Goal: Task Accomplishment & Management: Use online tool/utility

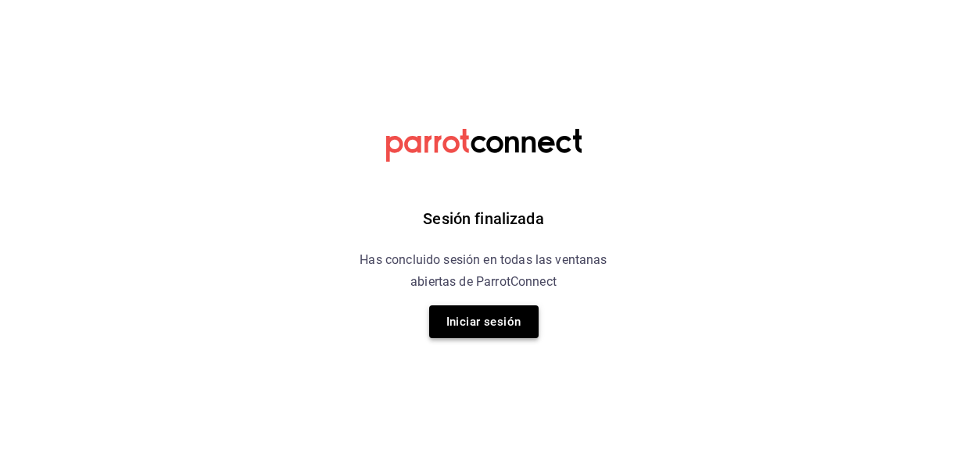
click at [490, 325] on button "Iniciar sesión" at bounding box center [483, 322] width 109 height 33
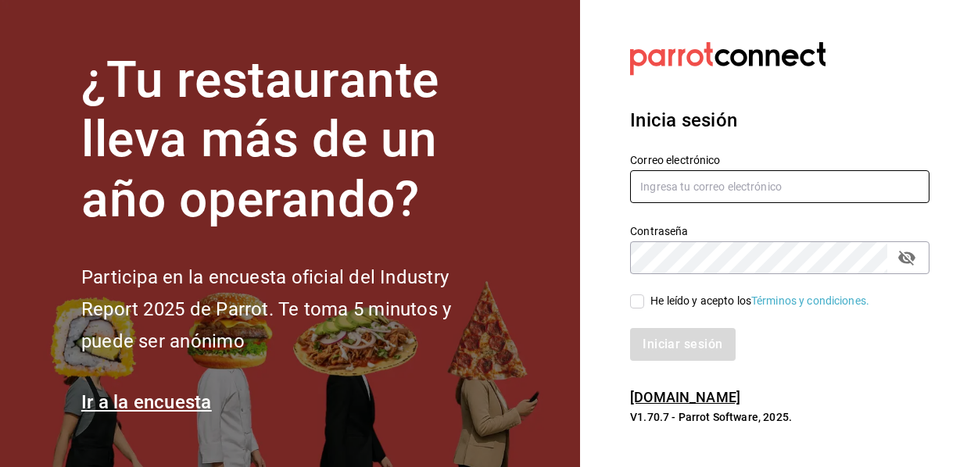
type input "mochomos.mitikah@grupocosteno.com"
click at [645, 309] on span "He leído y acepto los Términos y condiciones." at bounding box center [756, 301] width 225 height 16
click at [644, 309] on input "He leído y acepto los Términos y condiciones." at bounding box center [637, 302] width 14 height 14
checkbox input "true"
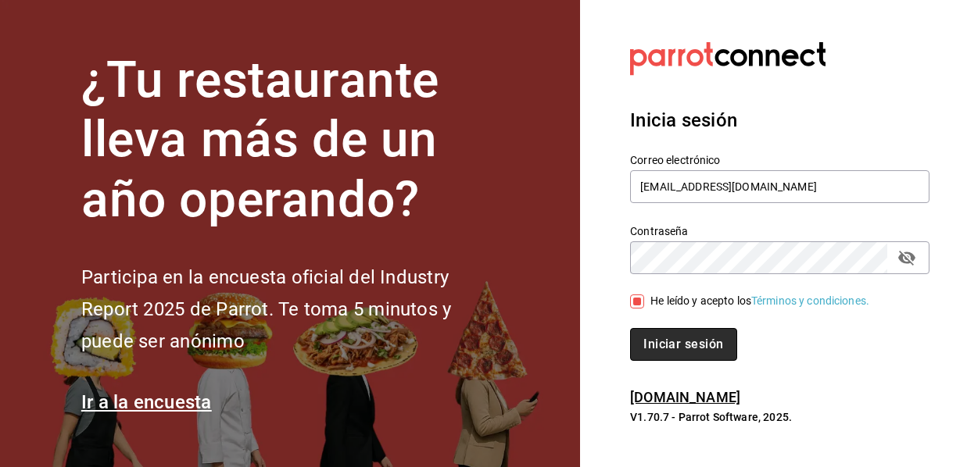
click at [656, 332] on button "Iniciar sesión" at bounding box center [683, 344] width 106 height 33
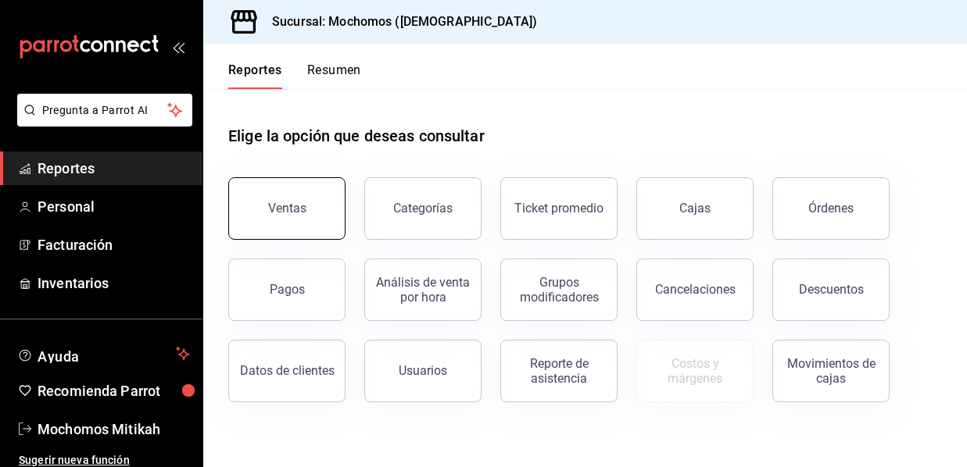
click at [300, 220] on button "Ventas" at bounding box center [286, 208] width 117 height 63
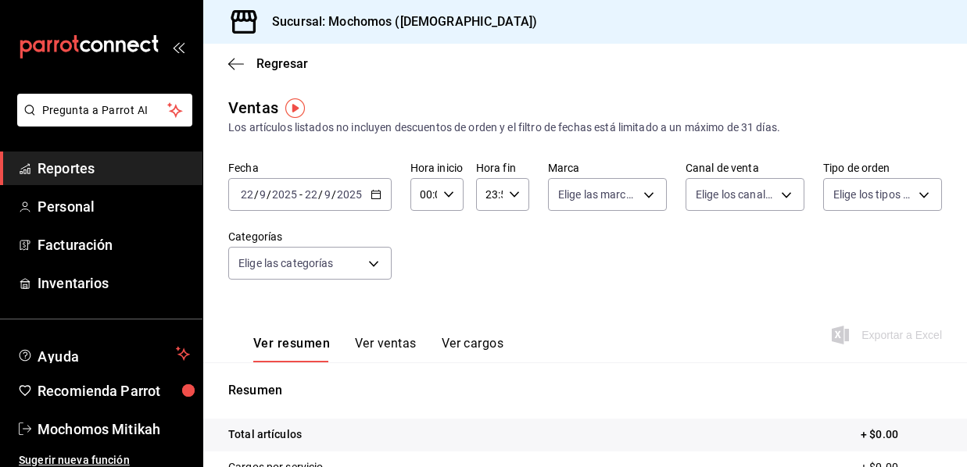
click at [446, 198] on icon "button" at bounding box center [448, 194] width 11 height 11
click at [420, 273] on button "05" at bounding box center [423, 265] width 20 height 31
type input "05:00"
click at [508, 199] on div at bounding box center [483, 233] width 967 height 467
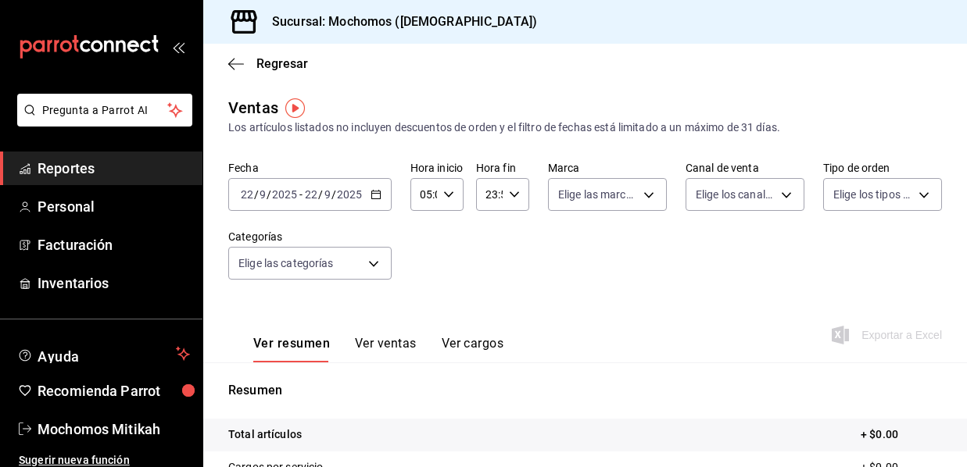
click at [509, 198] on icon "button" at bounding box center [514, 194] width 11 height 11
click at [488, 271] on span "05" at bounding box center [488, 272] width 0 height 13
click at [510, 226] on button "00" at bounding box center [512, 234] width 19 height 31
type input "05:00"
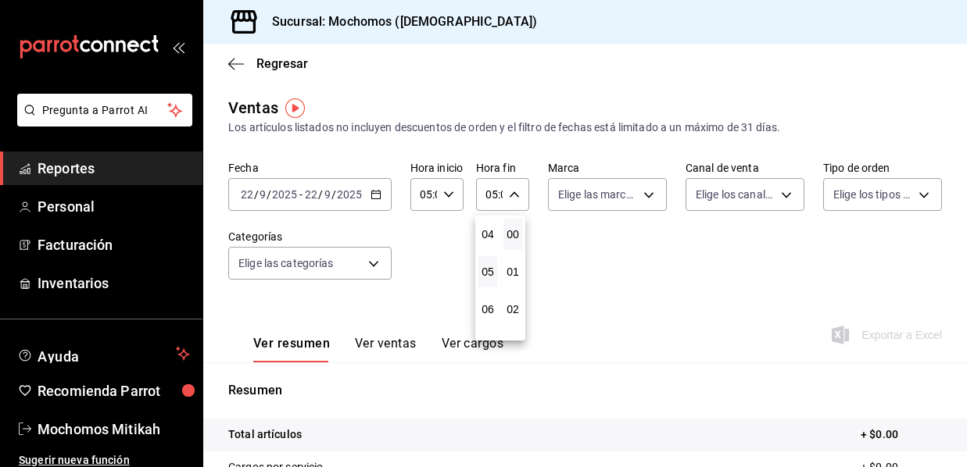
click at [375, 195] on div at bounding box center [483, 233] width 967 height 467
click at [375, 195] on icon "button" at bounding box center [375, 194] width 11 height 11
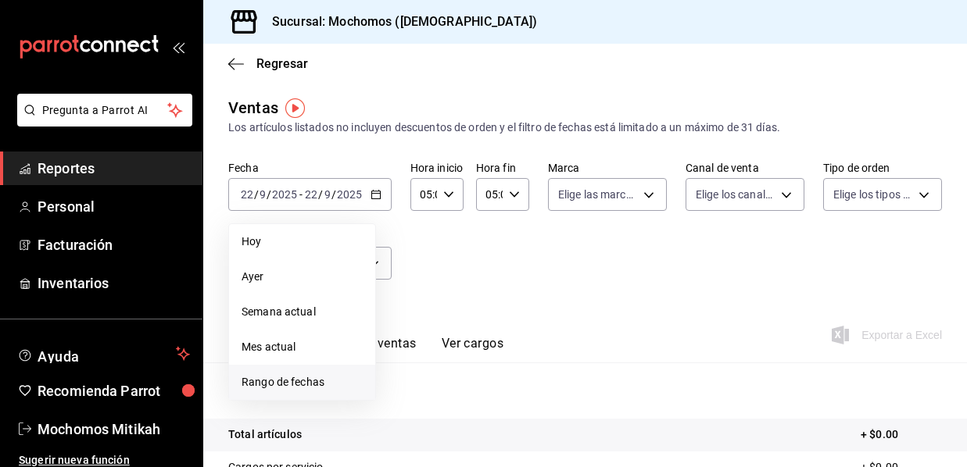
click at [292, 385] on span "Rango de fechas" at bounding box center [301, 382] width 121 height 16
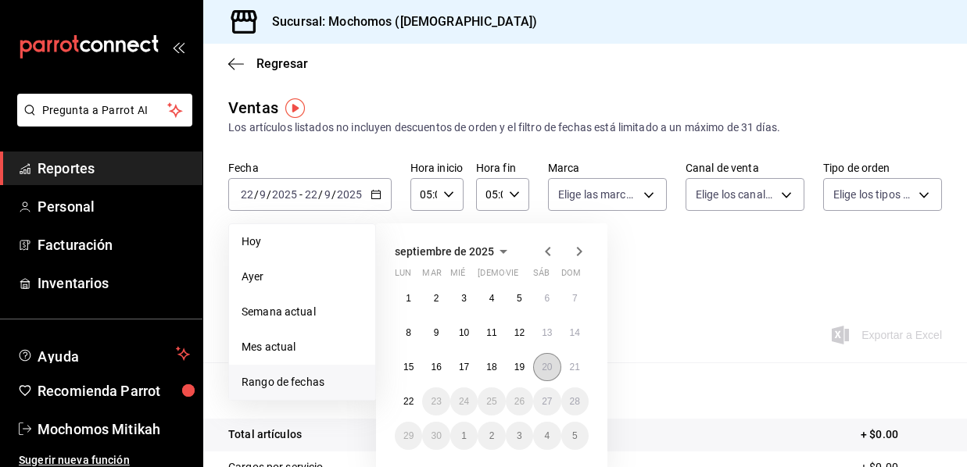
click at [550, 360] on button "20" at bounding box center [546, 367] width 27 height 28
click at [565, 367] on button "21" at bounding box center [574, 367] width 27 height 28
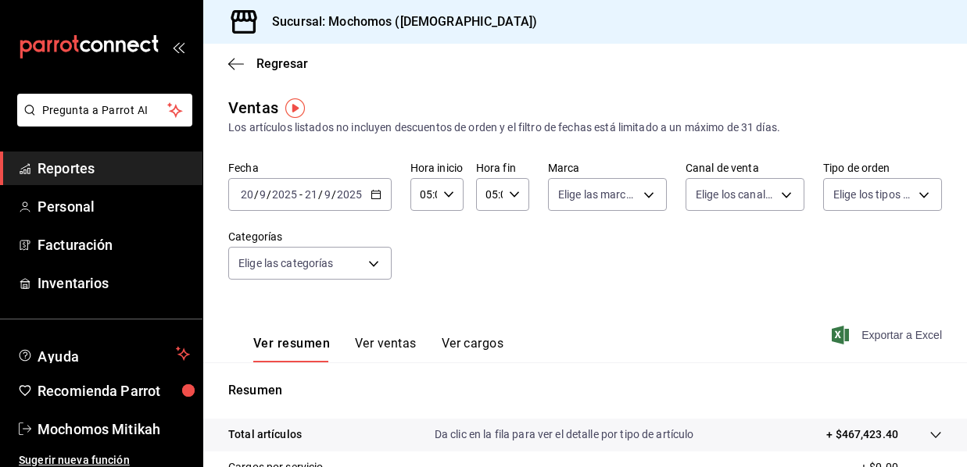
click at [860, 341] on span "Exportar a Excel" at bounding box center [887, 335] width 107 height 19
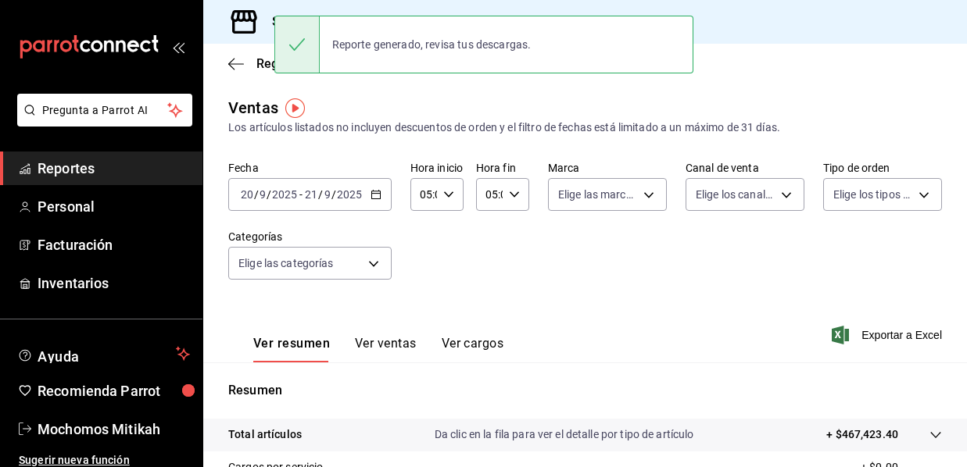
click at [370, 198] on icon "button" at bounding box center [375, 194] width 11 height 11
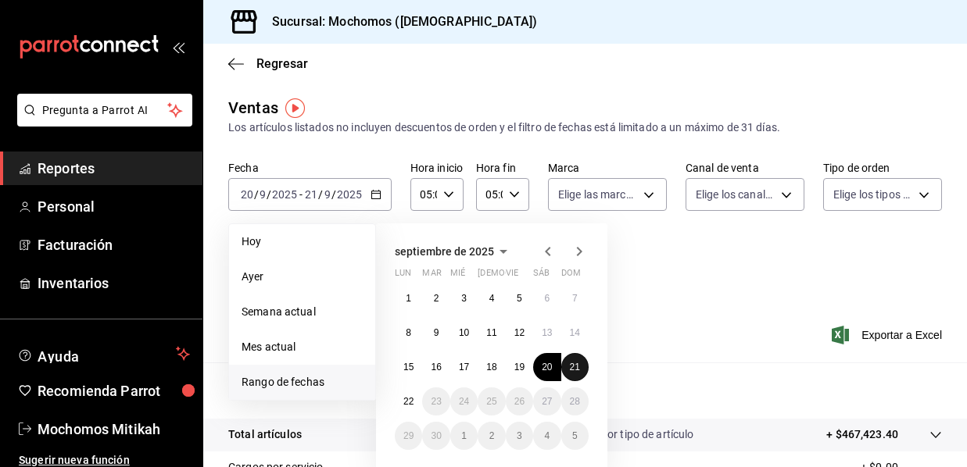
click at [580, 372] on button "21" at bounding box center [574, 367] width 27 height 28
click at [402, 407] on button "22" at bounding box center [408, 402] width 27 height 28
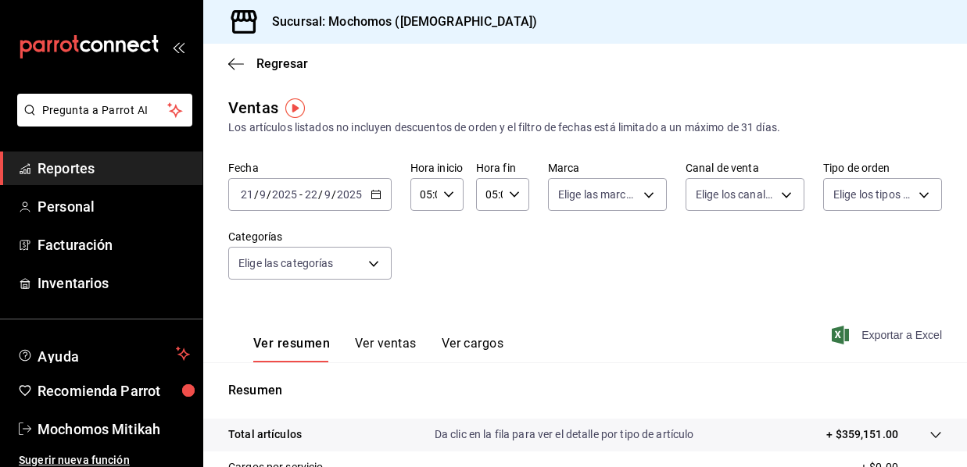
click at [883, 335] on span "Exportar a Excel" at bounding box center [887, 335] width 107 height 19
click at [376, 196] on icon "button" at bounding box center [375, 194] width 11 height 11
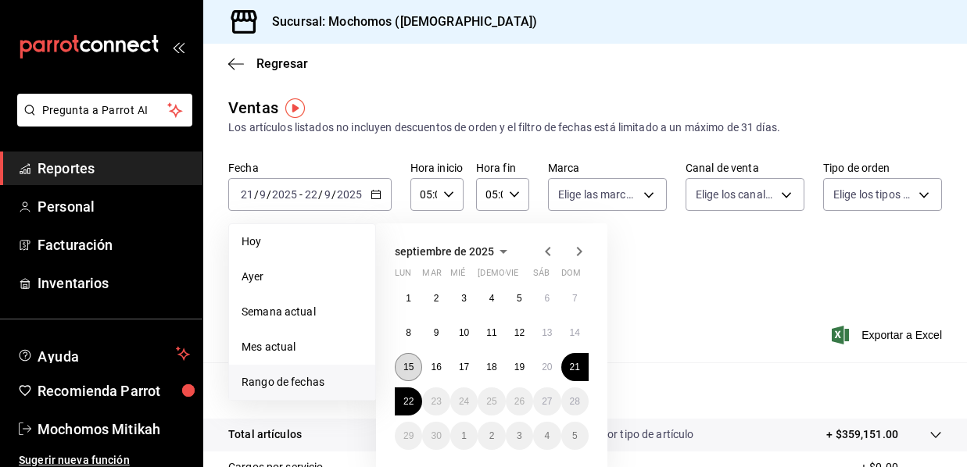
click at [418, 366] on button "15" at bounding box center [408, 367] width 27 height 28
click at [410, 400] on abbr "22" at bounding box center [408, 401] width 10 height 11
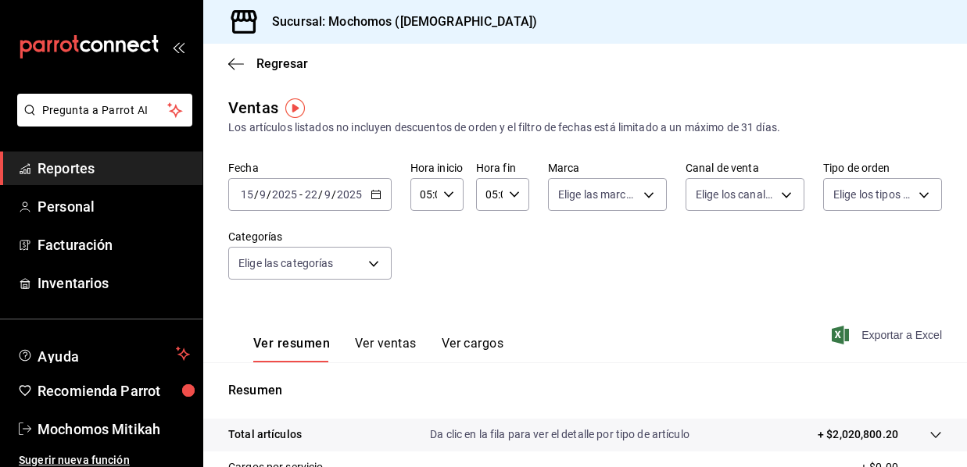
click at [872, 334] on span "Exportar a Excel" at bounding box center [887, 335] width 107 height 19
click at [949, 187] on div "Ventas Los artículos listados no incluyen descuentos de orden y el filtro de fe…" at bounding box center [584, 409] width 763 height 627
click at [538, 261] on div "Fecha [DATE] [DATE] - [DATE] [DATE] Hora inicio 05:00 Hora inicio Hora fin 05:0…" at bounding box center [584, 230] width 713 height 138
